Goal: Task Accomplishment & Management: Manage account settings

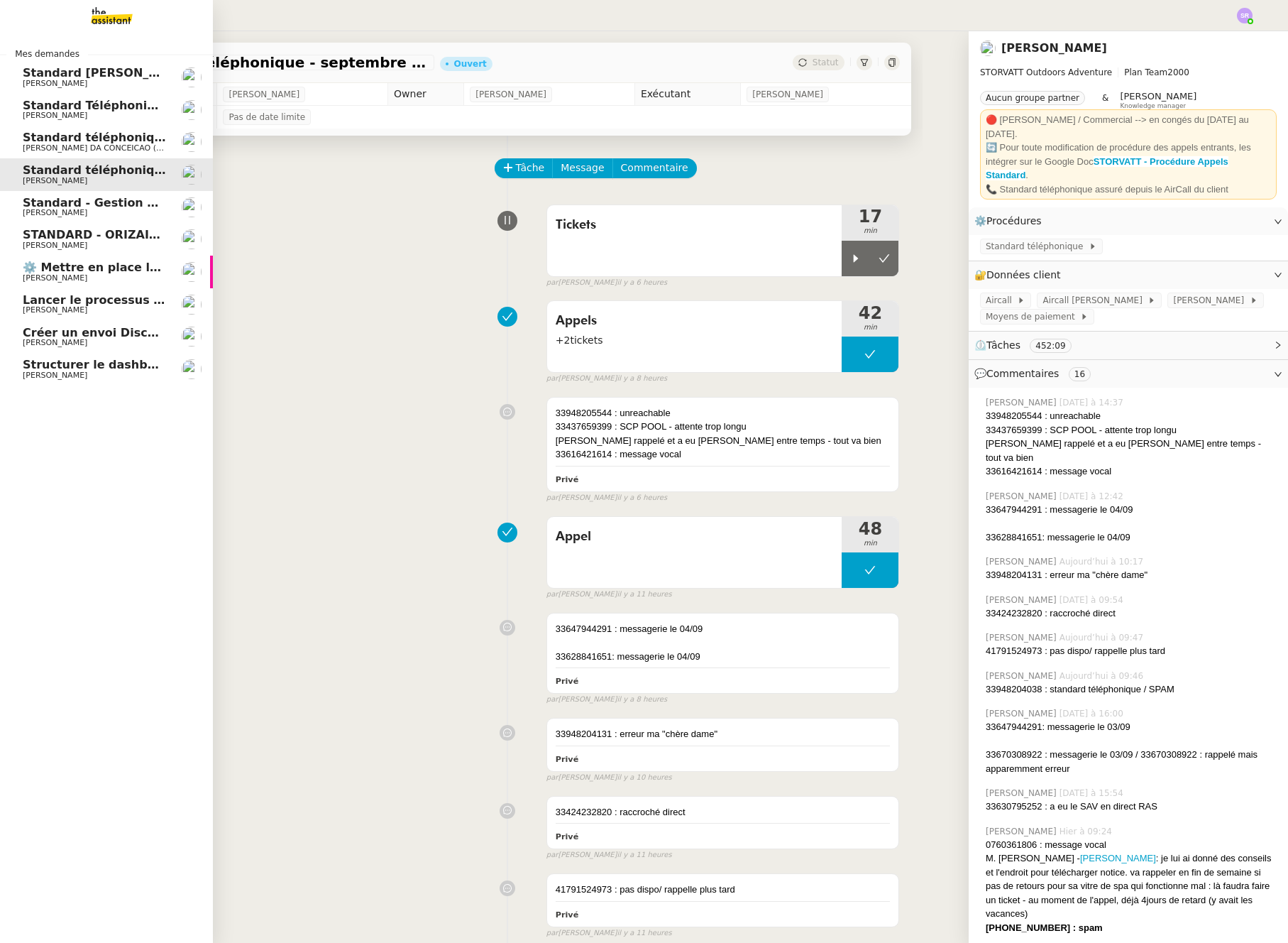
click at [42, 210] on span "[PERSON_NAME]" at bounding box center [55, 212] width 64 height 9
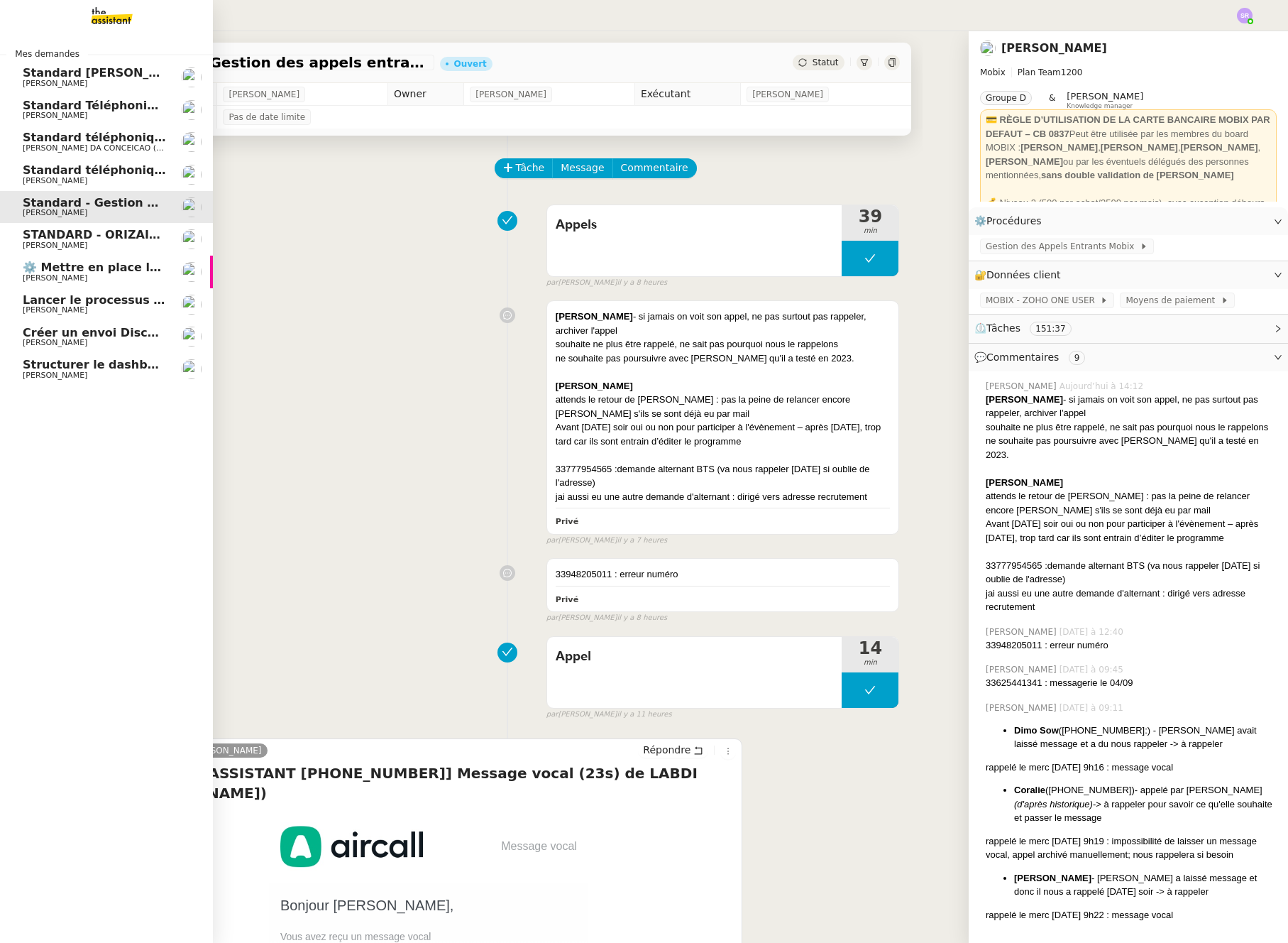
click at [87, 182] on span "[PERSON_NAME]" at bounding box center [55, 180] width 64 height 9
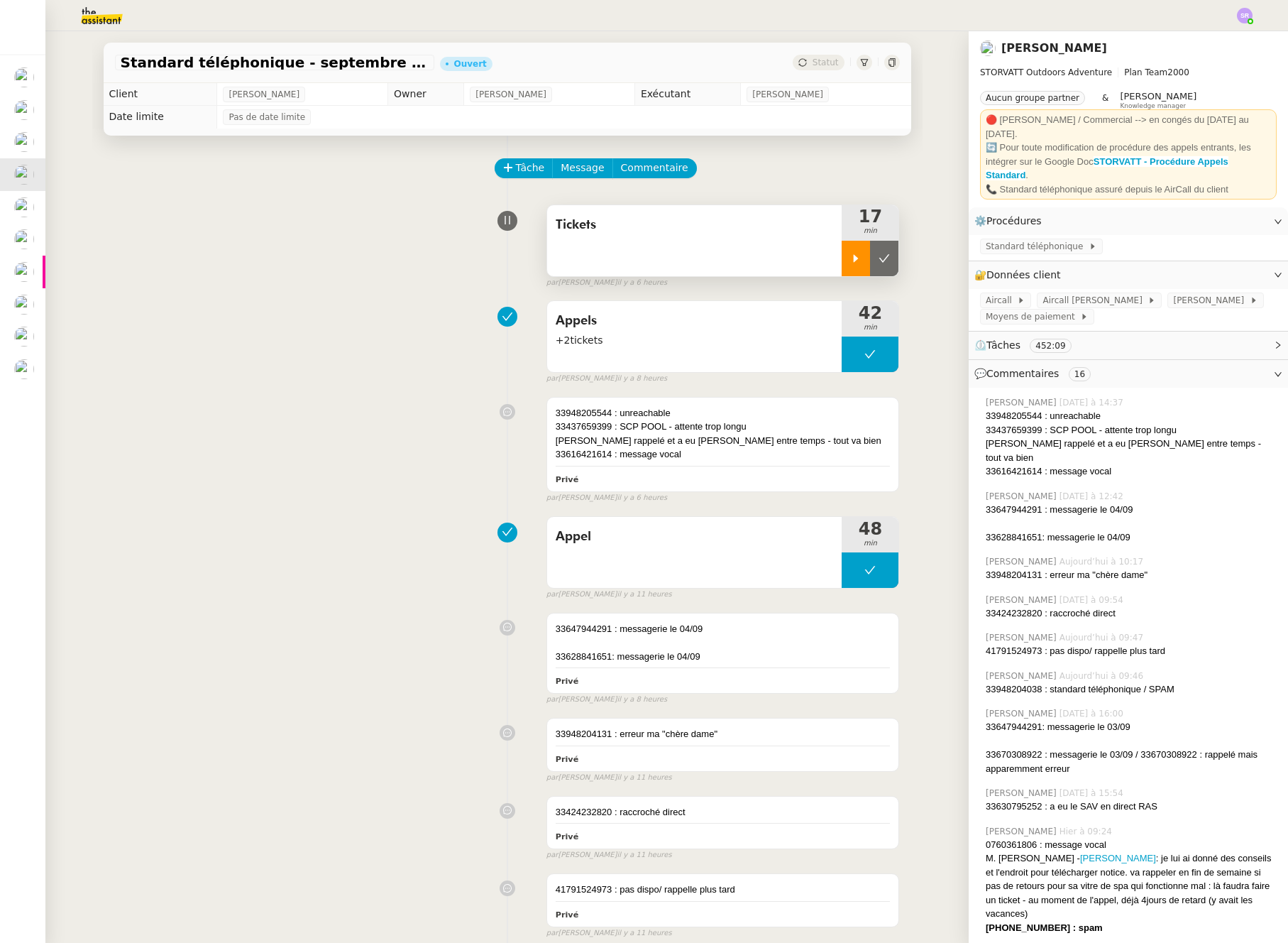
click at [843, 265] on div at bounding box center [856, 258] width 29 height 36
click at [849, 256] on div at bounding box center [870, 258] width 56 height 36
click at [842, 260] on div at bounding box center [856, 258] width 29 height 36
click at [868, 245] on div at bounding box center [870, 258] width 56 height 36
click at [843, 268] on div at bounding box center [856, 258] width 29 height 36
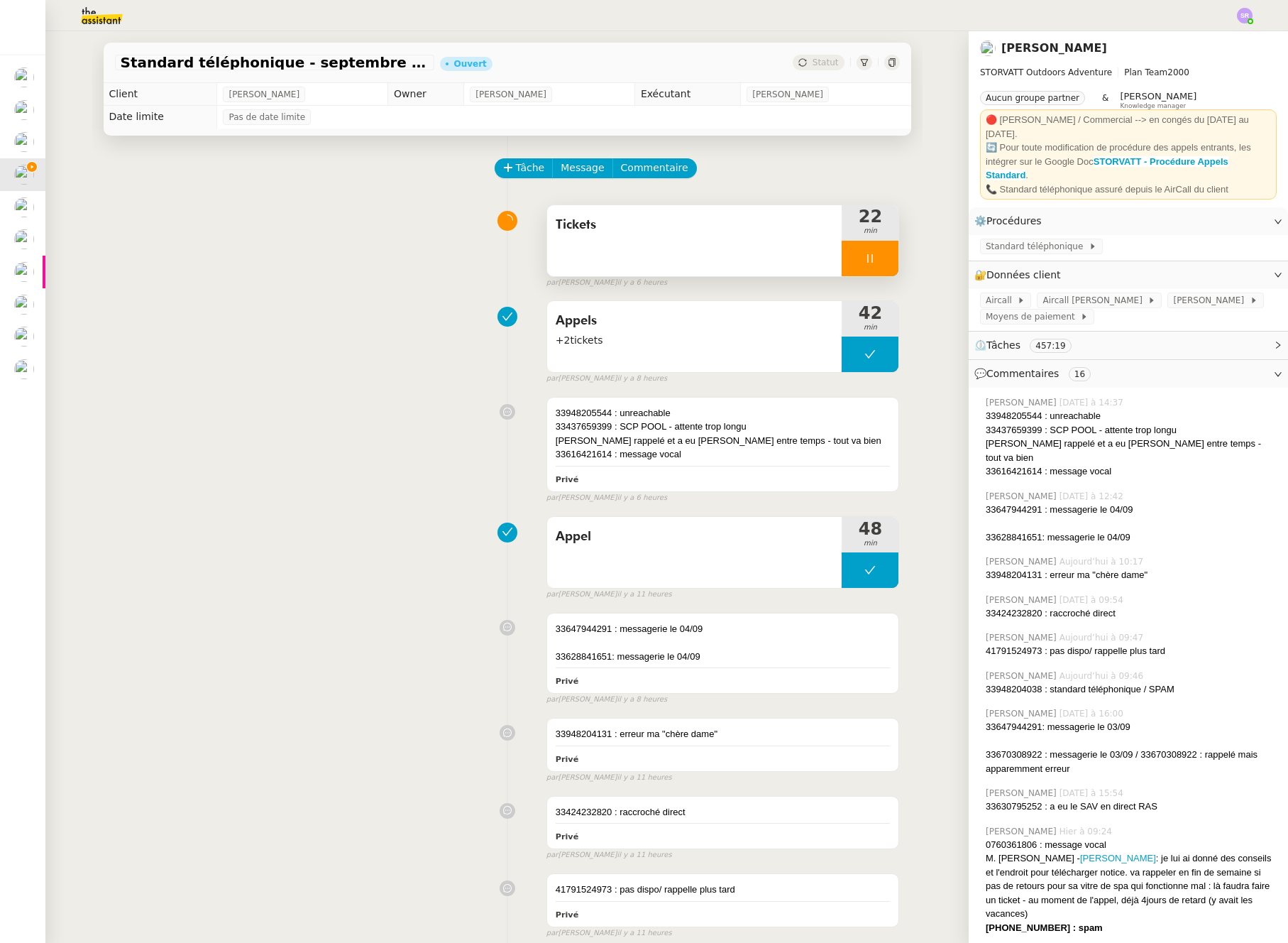
click at [865, 261] on icon at bounding box center [870, 258] width 11 height 11
click at [850, 255] on div at bounding box center [856, 258] width 29 height 36
click at [865, 263] on icon at bounding box center [870, 258] width 11 height 11
click at [850, 253] on icon at bounding box center [856, 258] width 11 height 11
click at [849, 250] on div at bounding box center [870, 258] width 56 height 36
